Goal: Transaction & Acquisition: Subscribe to service/newsletter

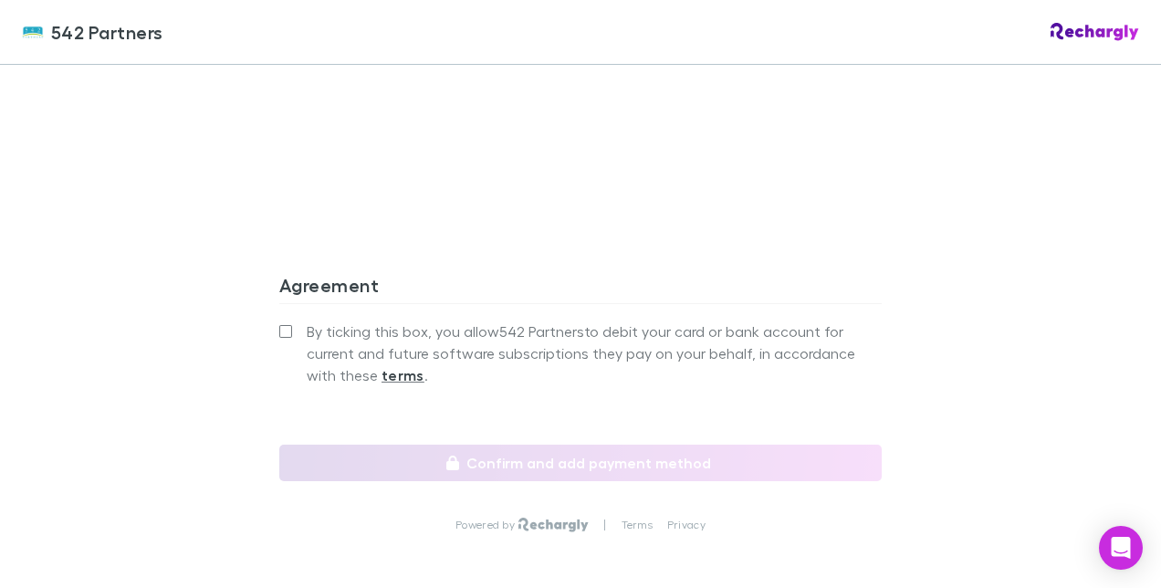
scroll to position [1735, 0]
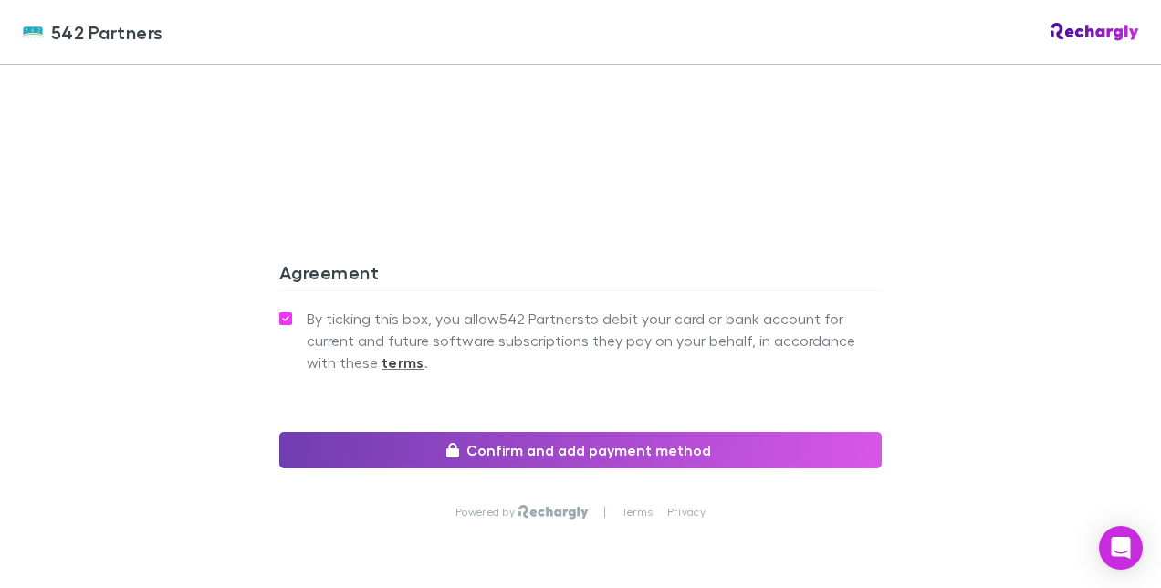
click at [545, 432] on button "Confirm and add payment method" at bounding box center [580, 450] width 603 height 37
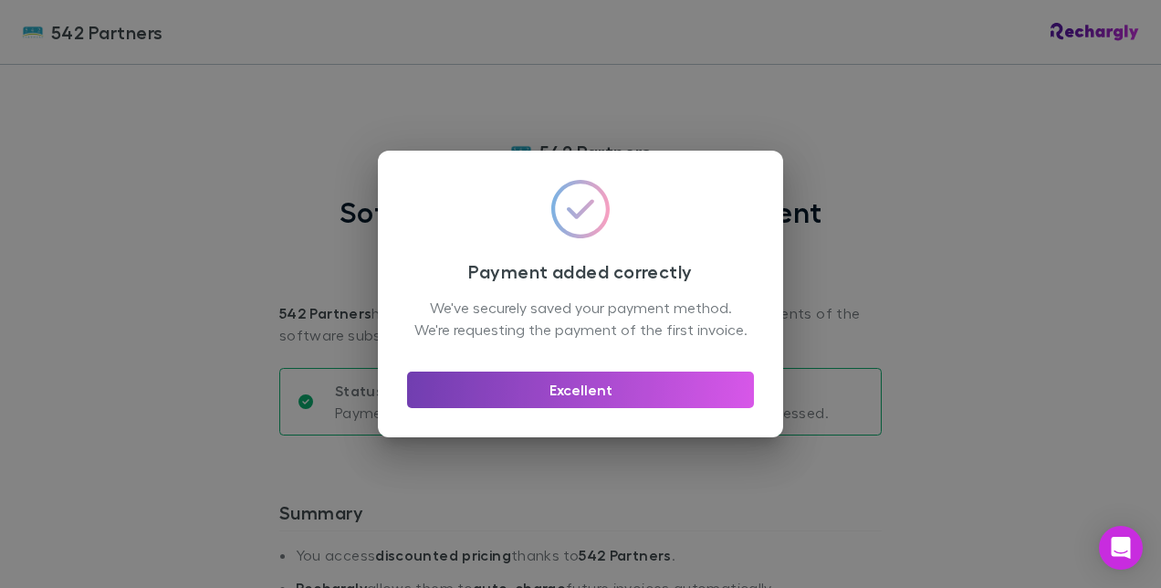
click at [548, 408] on button "Excellent" at bounding box center [580, 390] width 347 height 37
